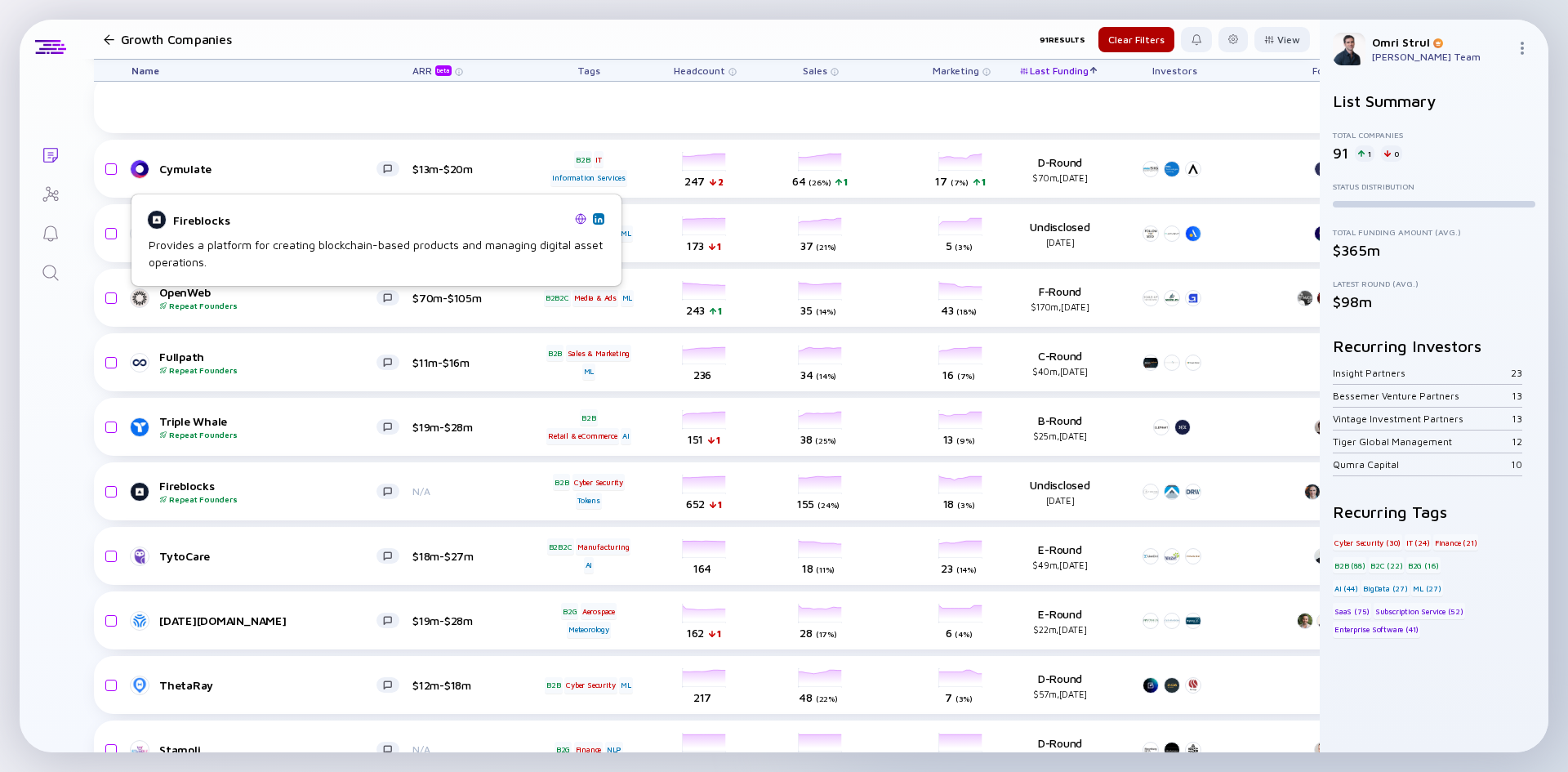
scroll to position [2974, 0]
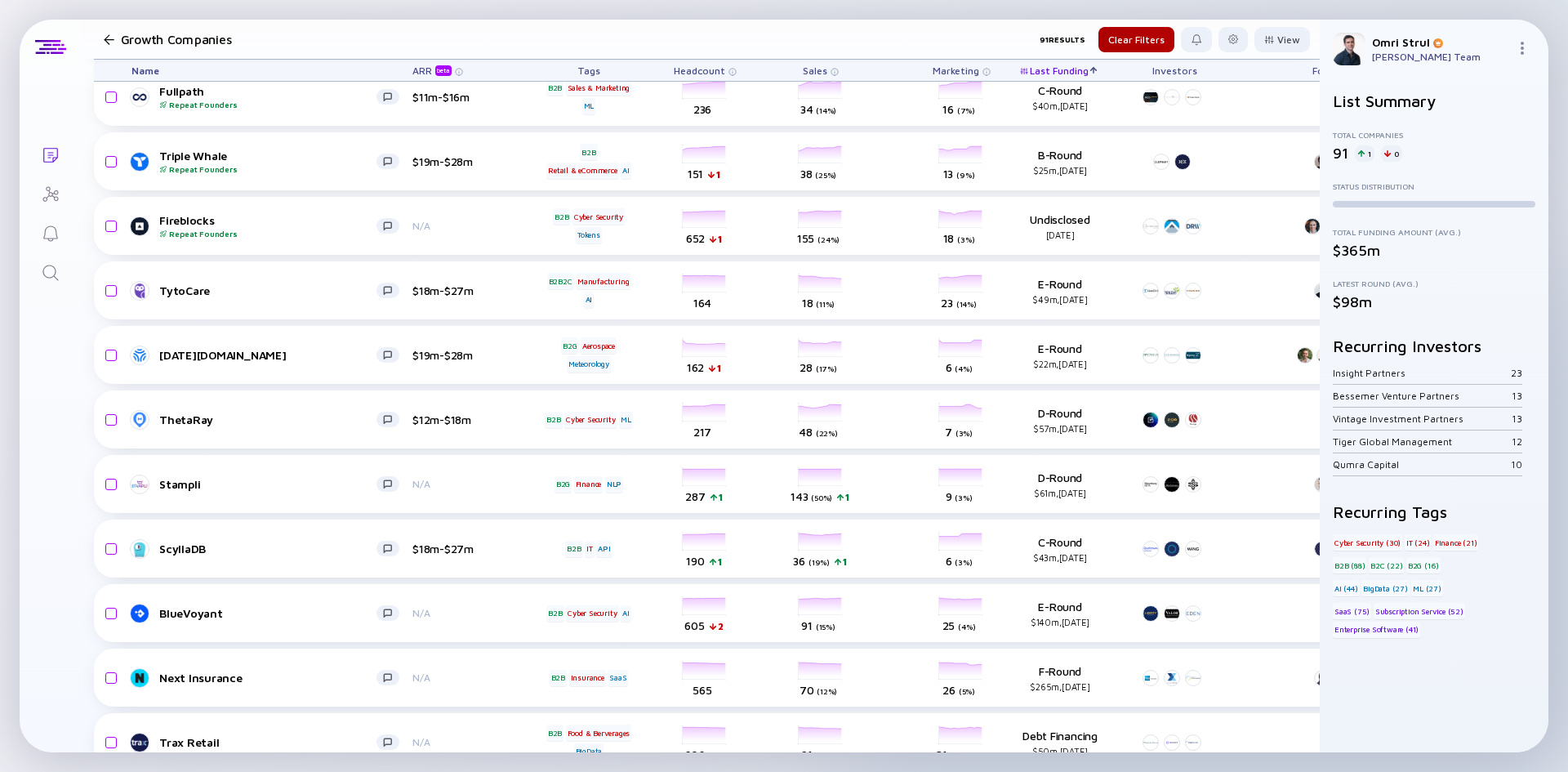
click at [725, 67] on span "Sales" at bounding box center [699, 71] width 51 height 12
click at [778, 65] on div "Sales Sort by Sales ( Descending ) Filter Sales" at bounding box center [821, 71] width 92 height 21
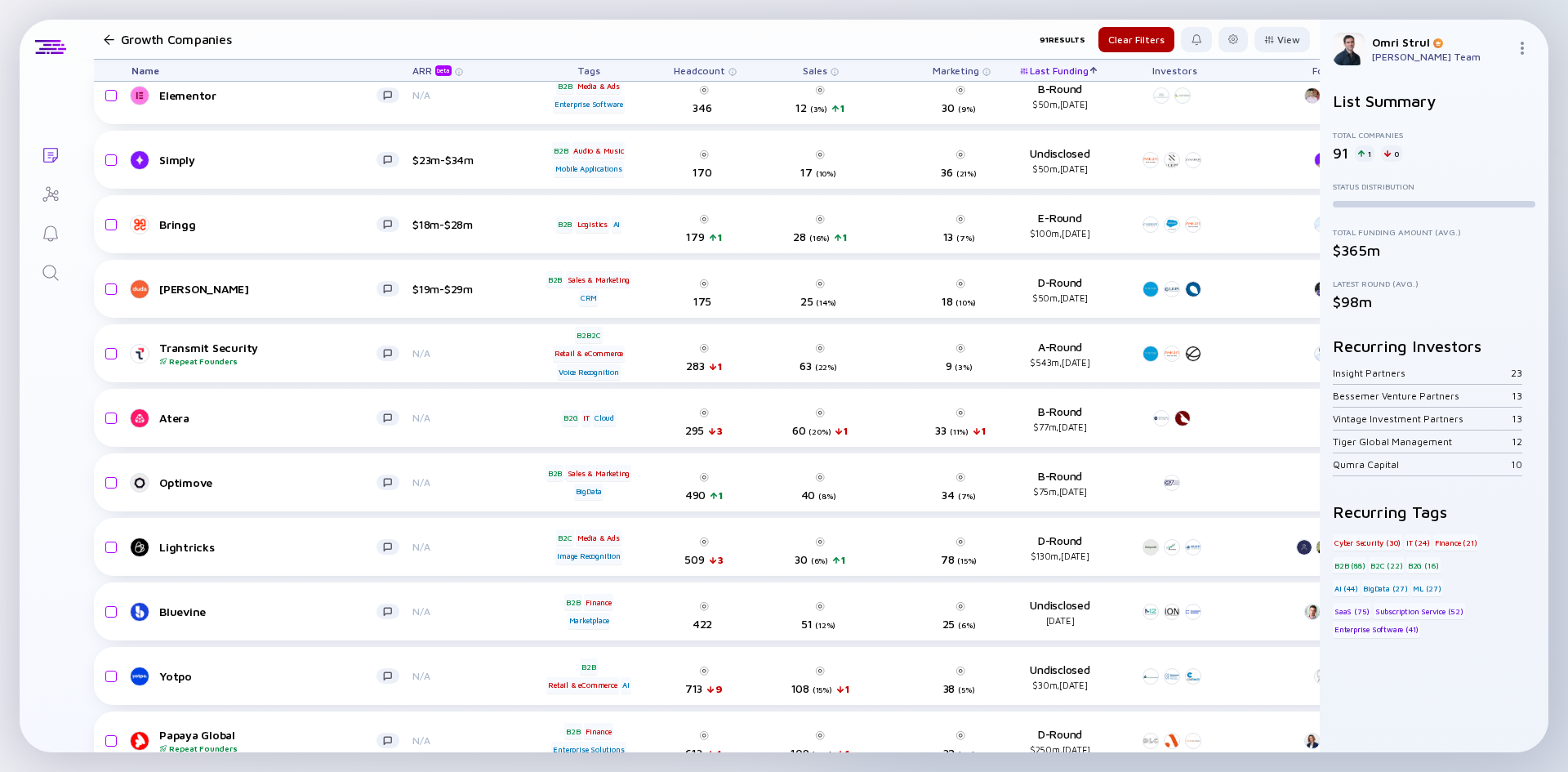
scroll to position [0, 0]
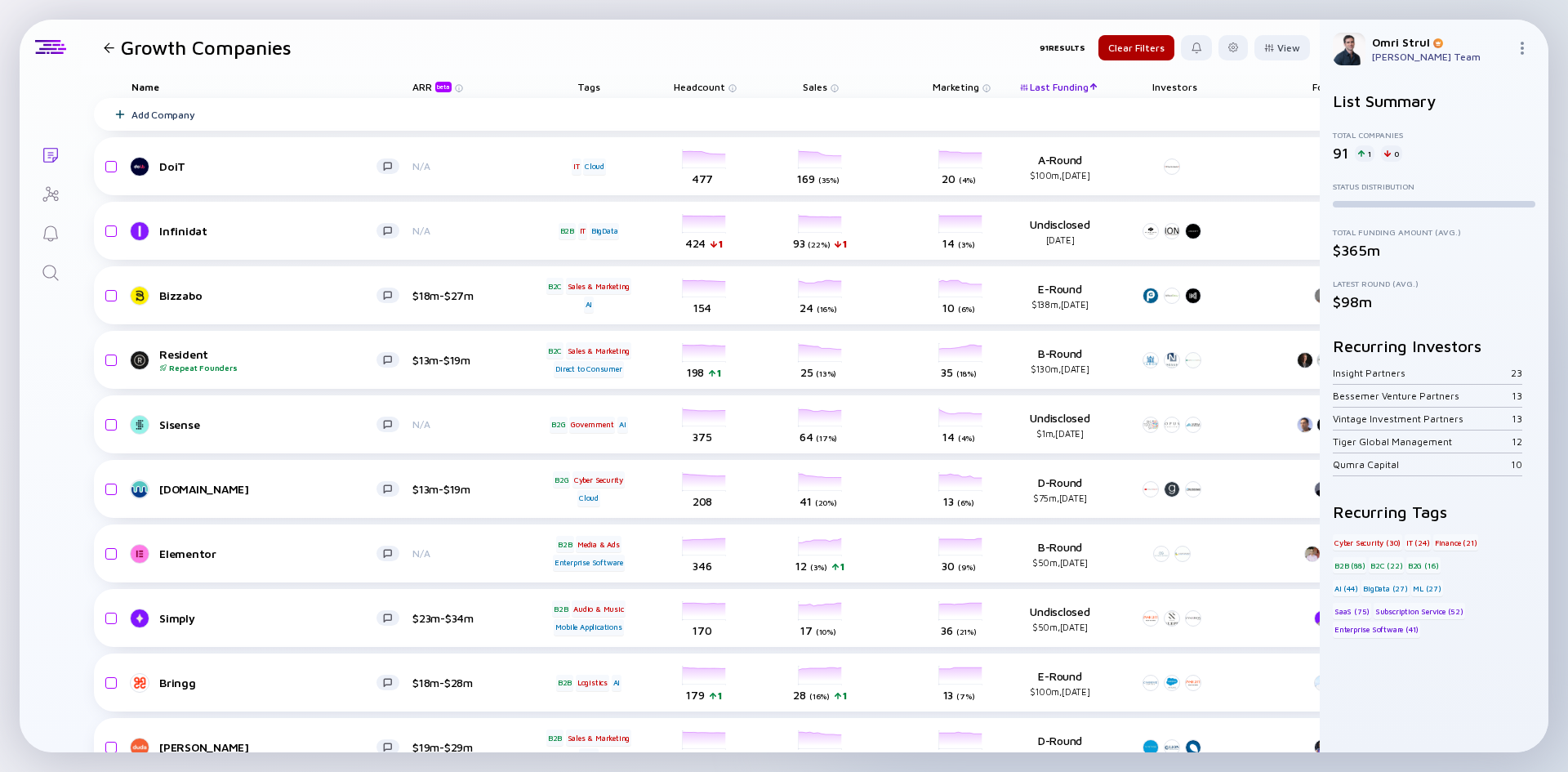
click at [725, 90] on span "Sales" at bounding box center [699, 87] width 51 height 12
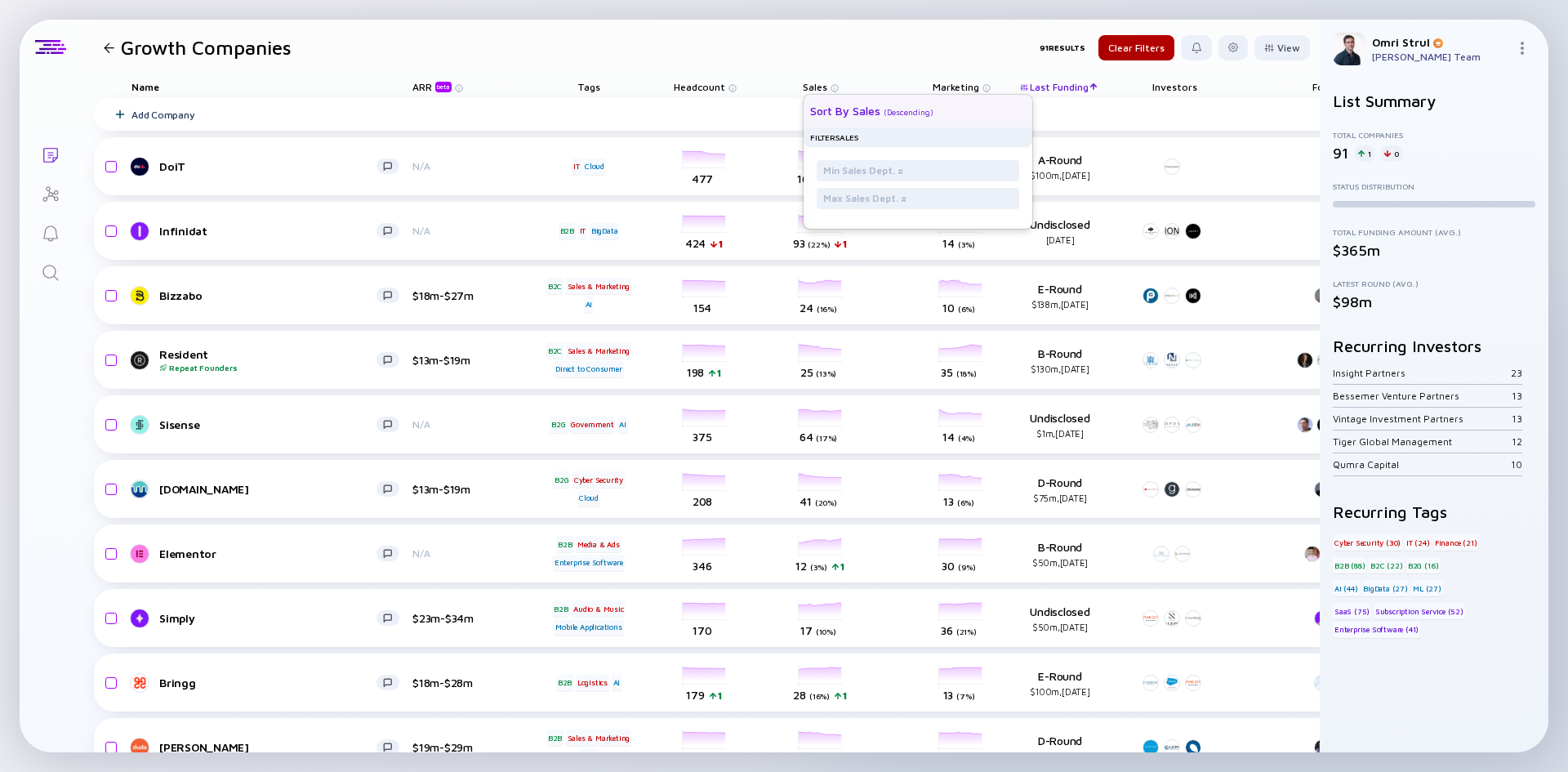
click at [834, 110] on div "Sort by Sales" at bounding box center [846, 111] width 70 height 14
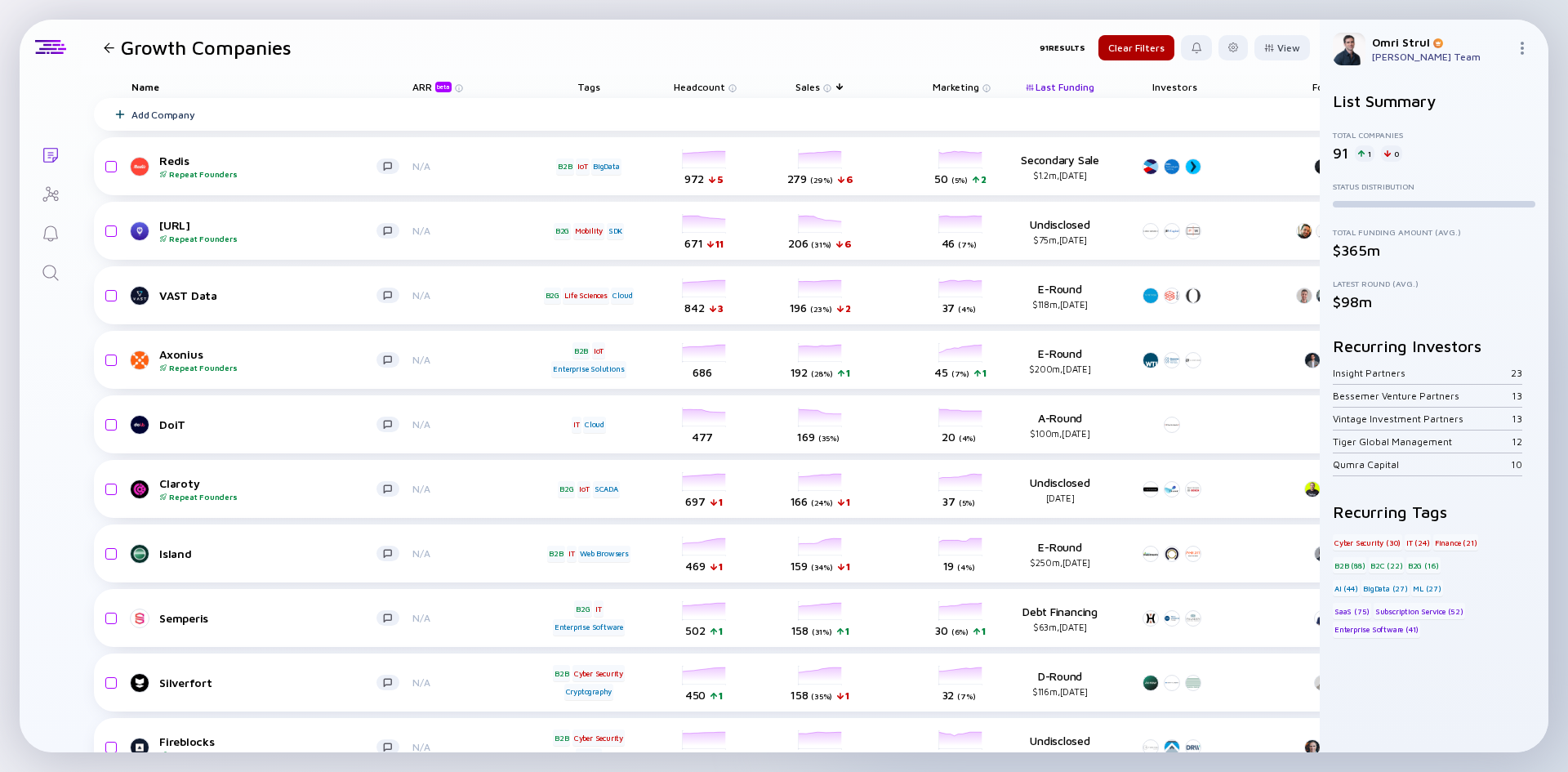
click at [830, 91] on img at bounding box center [827, 87] width 8 height 8
click at [840, 90] on div "Sales" at bounding box center [821, 86] width 92 height 23
click at [839, 83] on div "Sales" at bounding box center [821, 86] width 92 height 23
click at [725, 86] on span "Sales" at bounding box center [699, 87] width 51 height 12
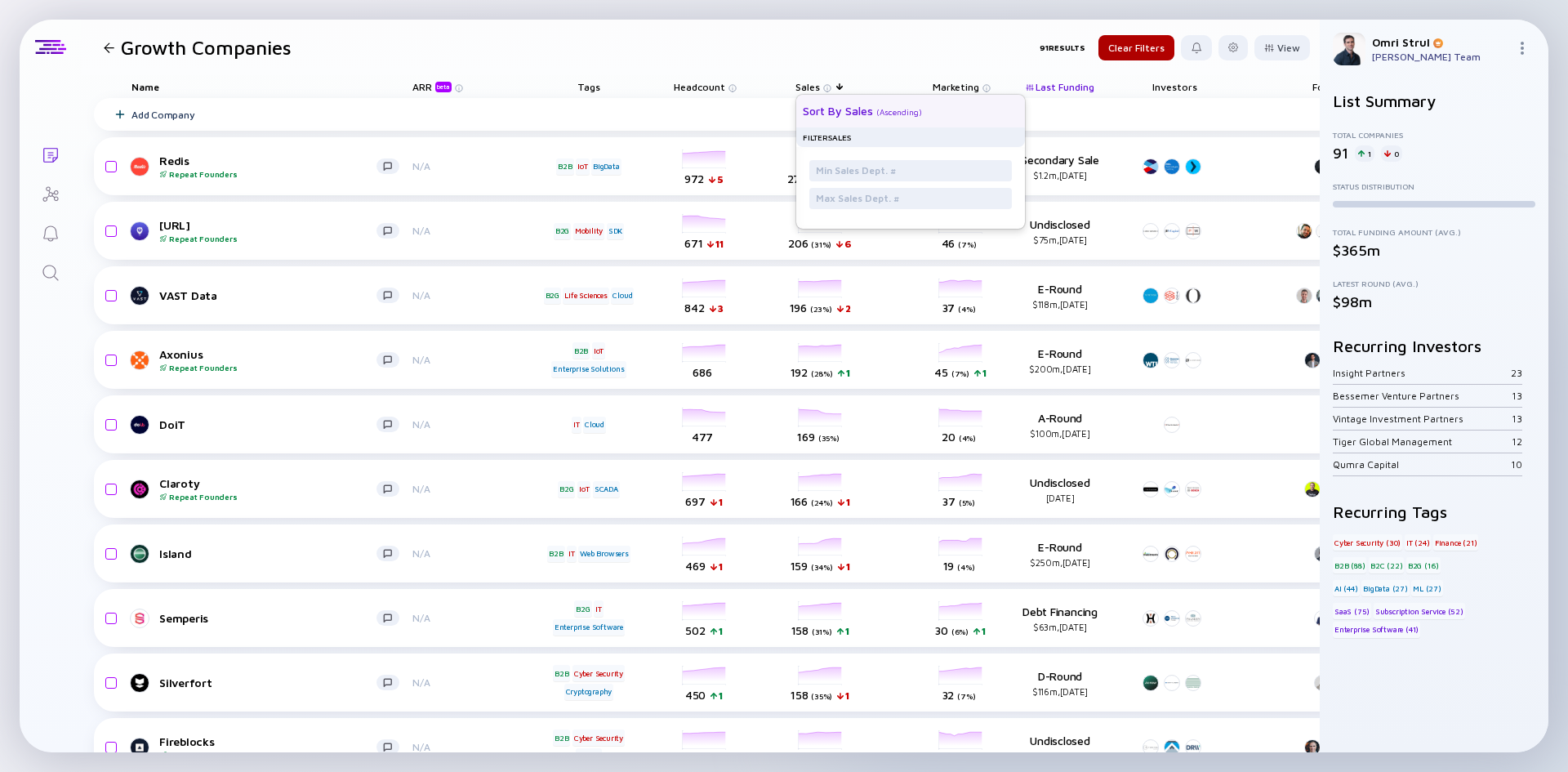
click at [831, 108] on div "Sort by Sales" at bounding box center [838, 111] width 70 height 14
